Goal: Information Seeking & Learning: Check status

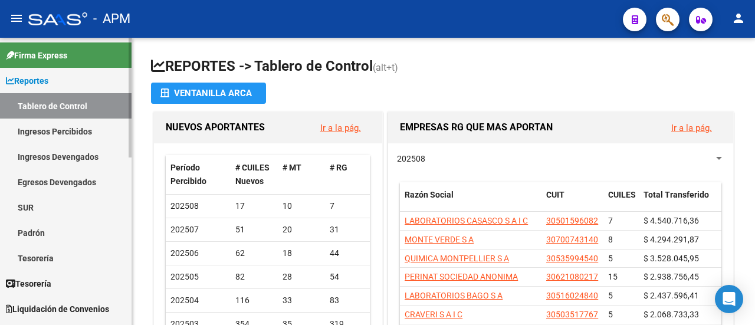
click at [32, 129] on link "Ingresos Percibidos" at bounding box center [65, 130] width 131 height 25
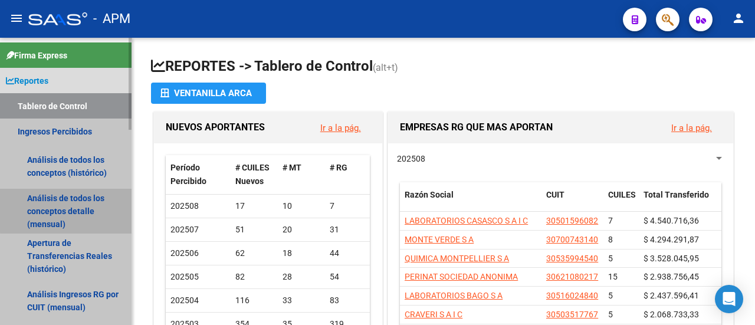
click at [84, 205] on link "Análisis de todos los conceptos detalle (mensual)" at bounding box center [65, 211] width 131 height 45
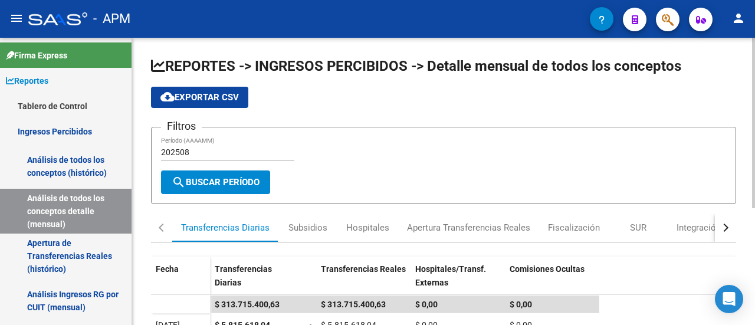
click at [208, 94] on span "cloud_download Exportar CSV" at bounding box center [199, 97] width 78 height 11
click at [198, 154] on input "202508" at bounding box center [227, 152] width 133 height 10
type input "202506"
click at [205, 177] on span "search Buscar Período" at bounding box center [216, 182] width 88 height 11
drag, startPoint x: 206, startPoint y: 82, endPoint x: 198, endPoint y: 93, distance: 13.4
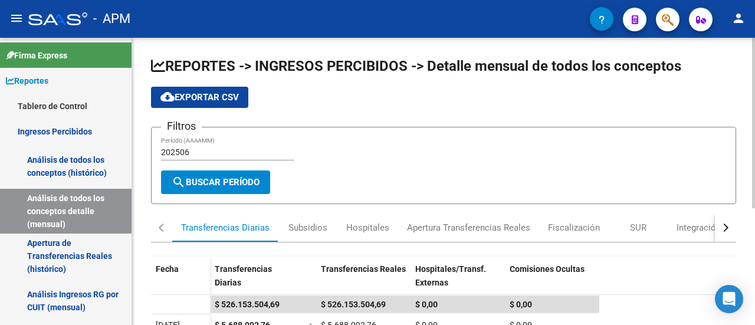
click at [206, 82] on app-list-header "REPORTES -> INGRESOS PERCIBIDOS -> Detalle mensual de todos los conceptos cloud…" at bounding box center [443, 130] width 585 height 147
click at [197, 93] on span "cloud_download Exportar CSV" at bounding box center [199, 97] width 78 height 11
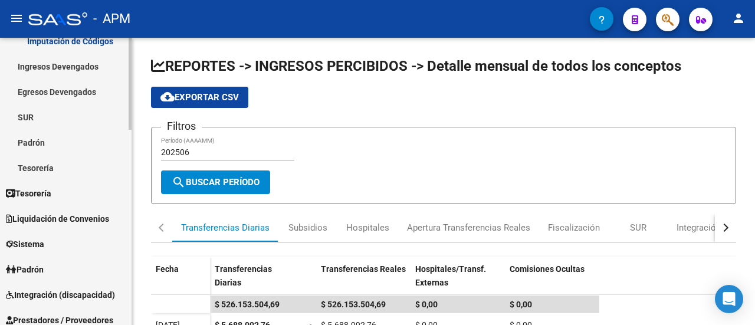
scroll to position [354, 0]
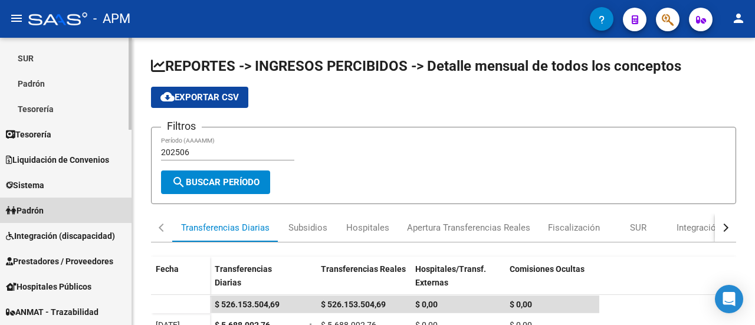
click at [42, 211] on span "Padrón" at bounding box center [25, 210] width 38 height 13
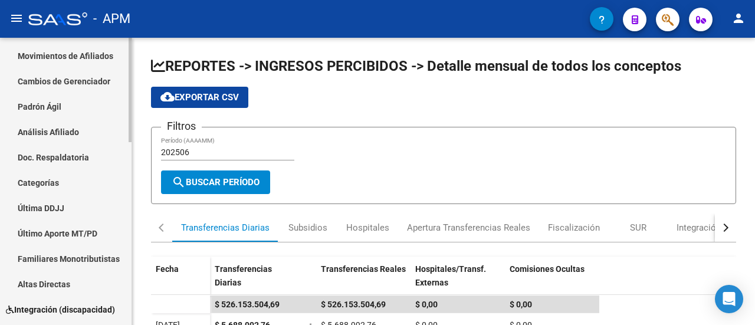
scroll to position [59, 0]
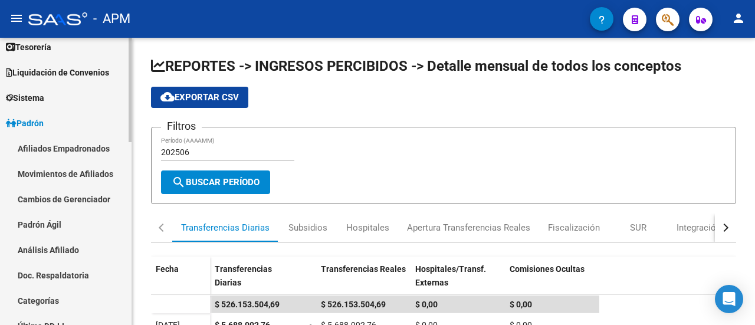
click at [74, 151] on link "Afiliados Empadronados" at bounding box center [65, 148] width 131 height 25
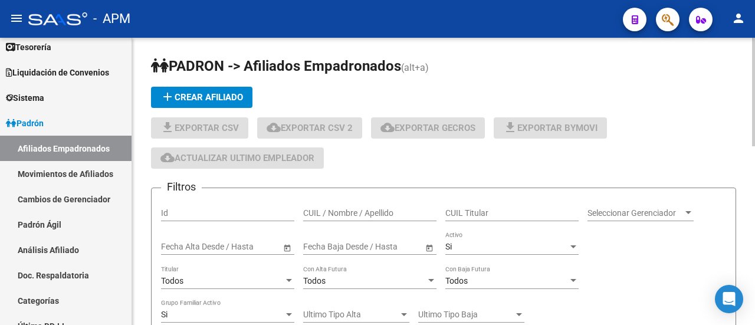
click at [511, 216] on input "CUIL Titular" at bounding box center [511, 213] width 133 height 10
paste input "23427225674"
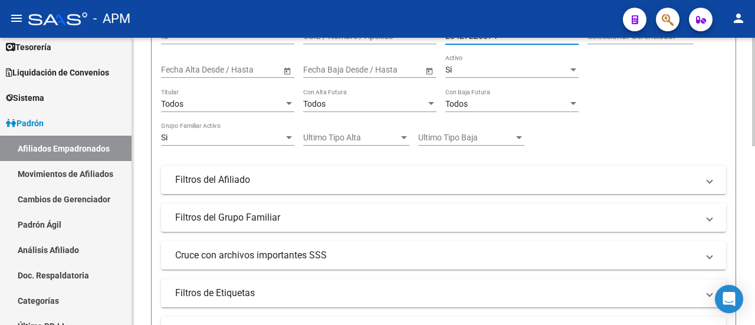
scroll to position [295, 0]
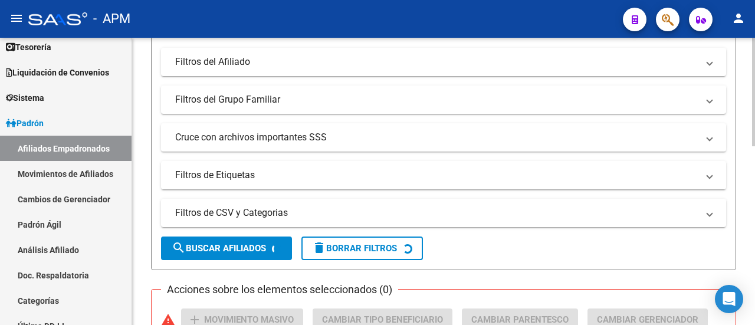
type input "23427225674"
click at [257, 250] on span "search Buscar Afiliados" at bounding box center [219, 248] width 94 height 11
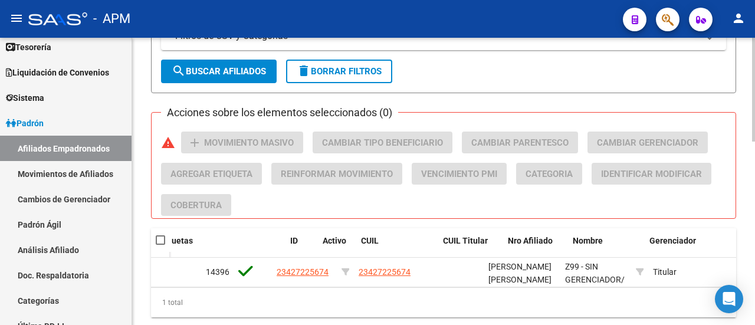
scroll to position [0, 0]
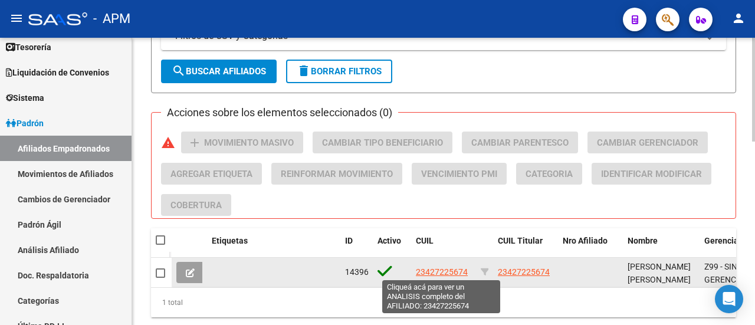
click at [452, 274] on span "23427225674" at bounding box center [442, 271] width 52 height 9
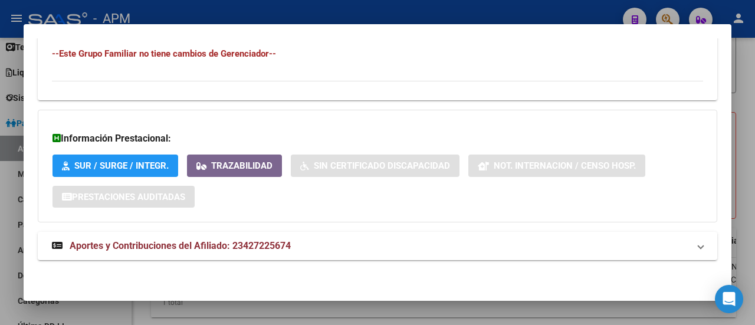
scroll to position [720, 0]
click at [189, 249] on span "Aportes y Contribuciones del Afiliado: 23427225674" at bounding box center [180, 245] width 221 height 11
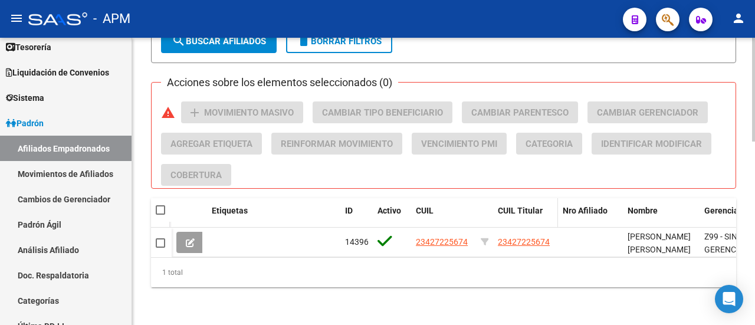
scroll to position [450, 0]
